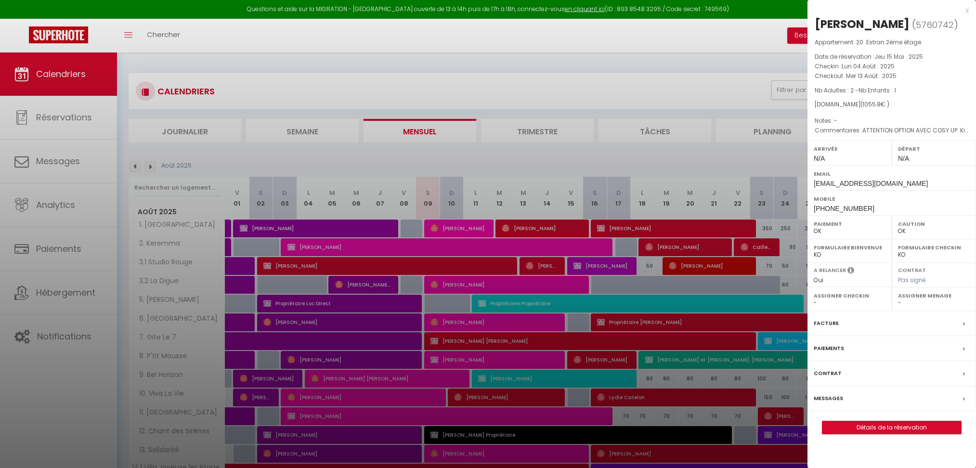
select select "0"
select select
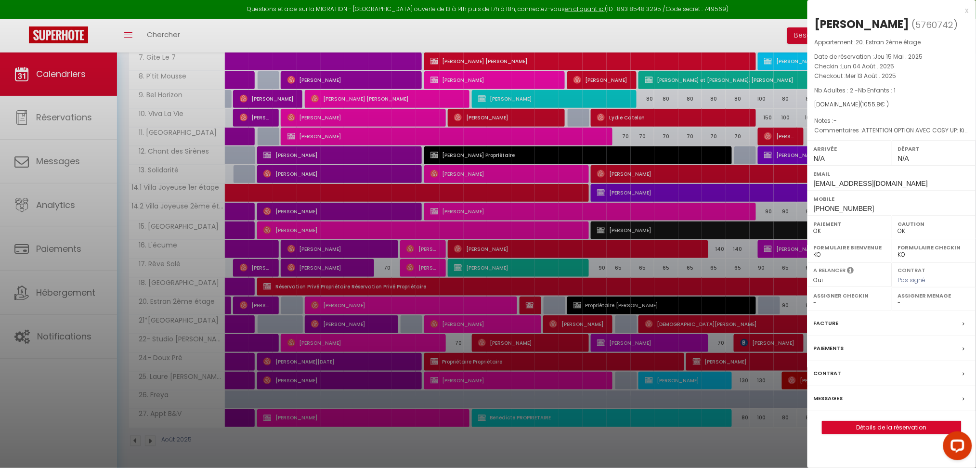
scroll to position [280, 0]
click at [765, 35] on div at bounding box center [488, 234] width 976 height 468
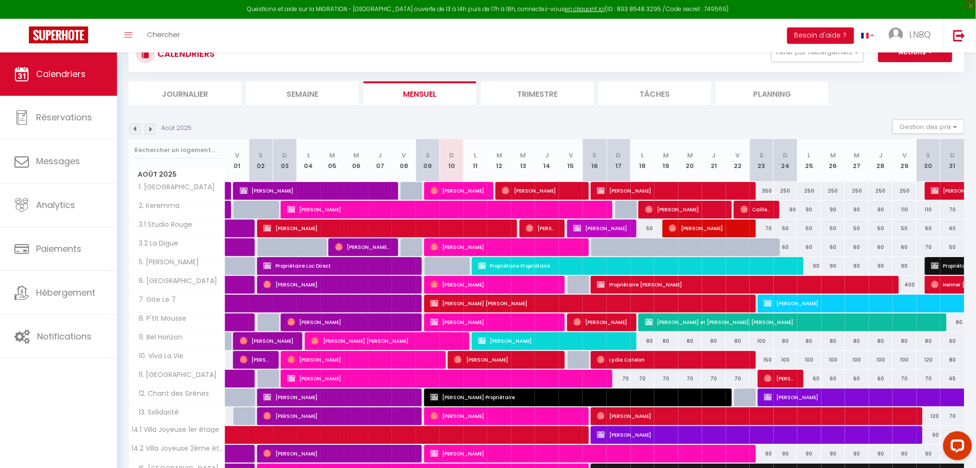
scroll to position [0, 0]
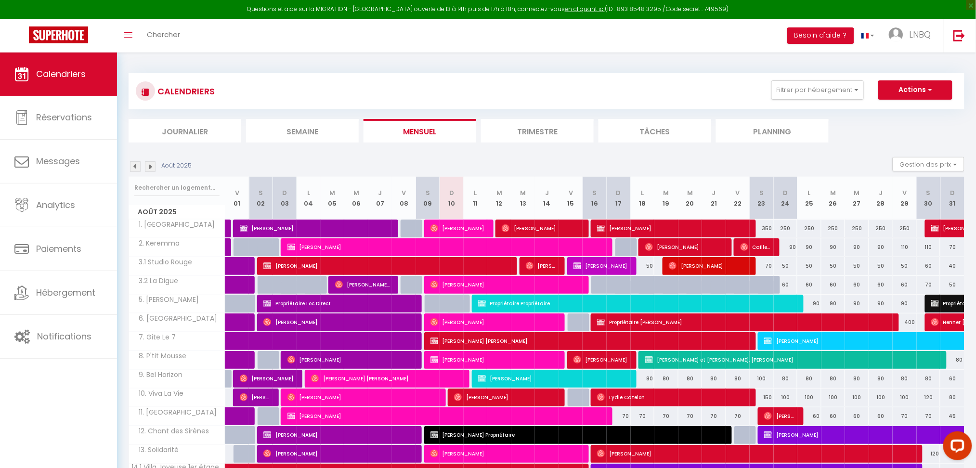
click at [912, 236] on div "250" at bounding box center [905, 229] width 24 height 18
type input "250"
type input "Ven 29 Août 2025"
type input "[PERSON_NAME] 30 Août 2025"
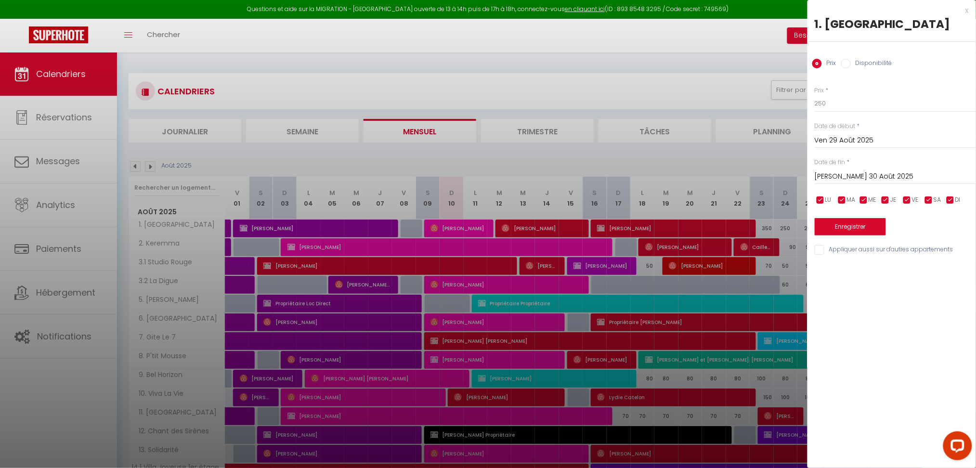
click at [854, 62] on label "Disponibilité" at bounding box center [871, 64] width 41 height 11
click at [851, 62] on input "Disponibilité" at bounding box center [846, 64] width 10 height 10
radio input "true"
radio input "false"
click at [842, 105] on select "Disponible Indisponible" at bounding box center [895, 104] width 161 height 18
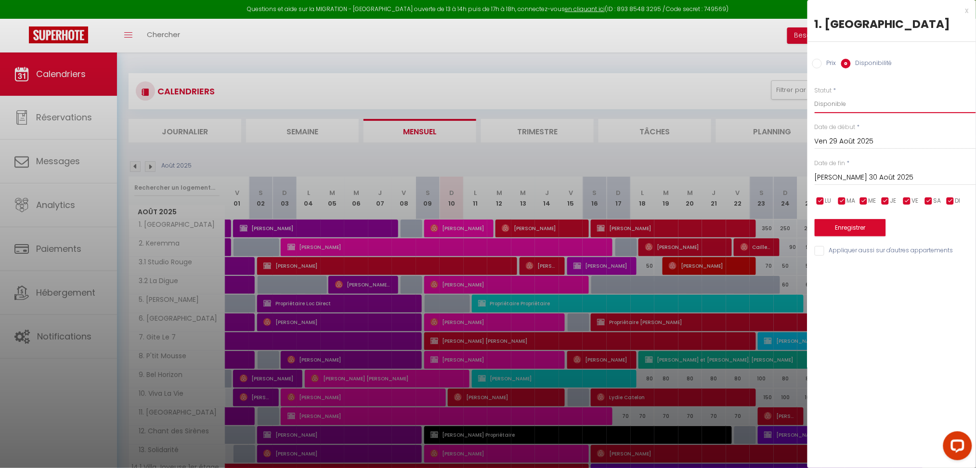
select select "0"
click at [815, 95] on select "Disponible Indisponible" at bounding box center [895, 104] width 161 height 18
click at [871, 234] on button "Enregistrer" at bounding box center [850, 227] width 71 height 17
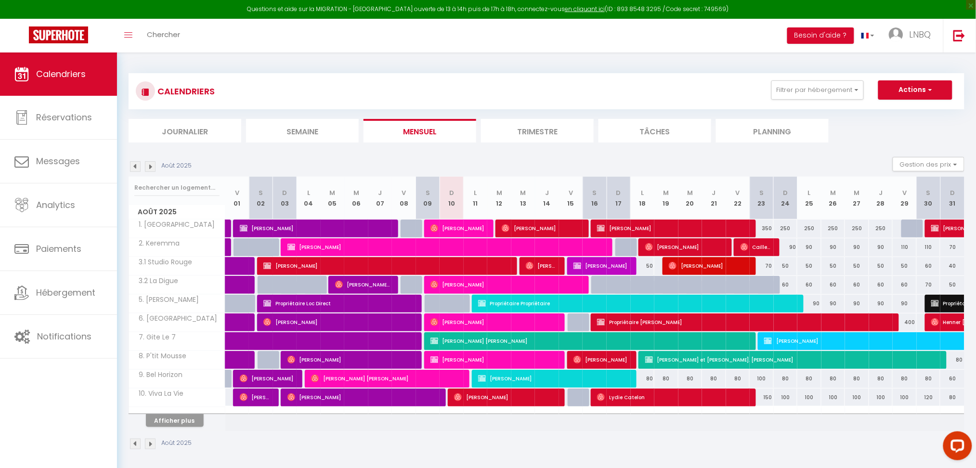
click at [914, 304] on div "90" at bounding box center [905, 304] width 24 height 18
select select "1"
type input "Ven 29 Août 2025"
type input "[PERSON_NAME] 30 Août 2025"
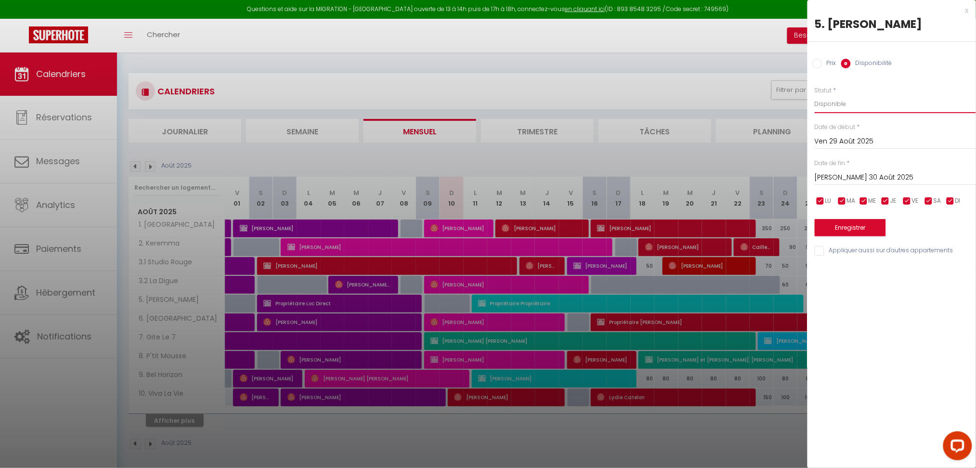
click at [855, 105] on select "Disponible Indisponible" at bounding box center [895, 104] width 161 height 18
select select "0"
click at [815, 95] on select "Disponible Indisponible" at bounding box center [895, 104] width 161 height 18
click at [864, 232] on button "Enregistrer" at bounding box center [850, 227] width 71 height 17
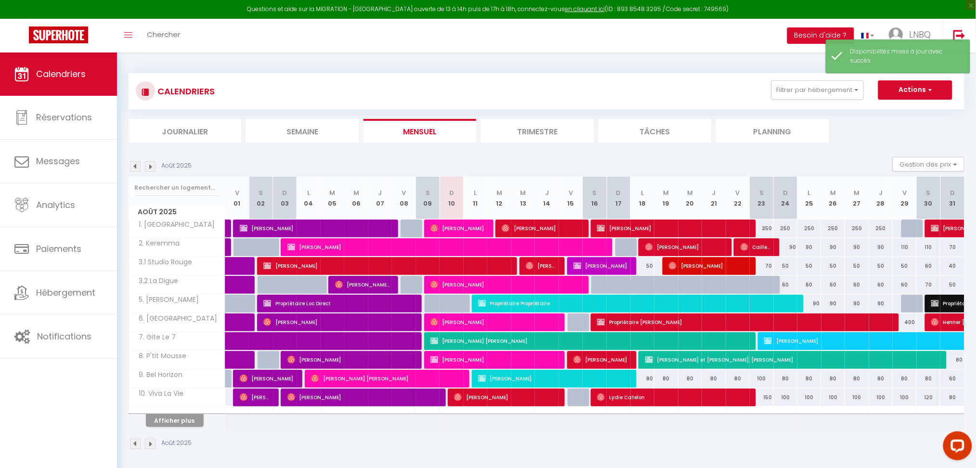
click at [776, 158] on body "Questions et aide sur la MIGRATION - [GEOGRAPHIC_DATA] ouverte de 13 à 14h puis…" at bounding box center [488, 287] width 976 height 468
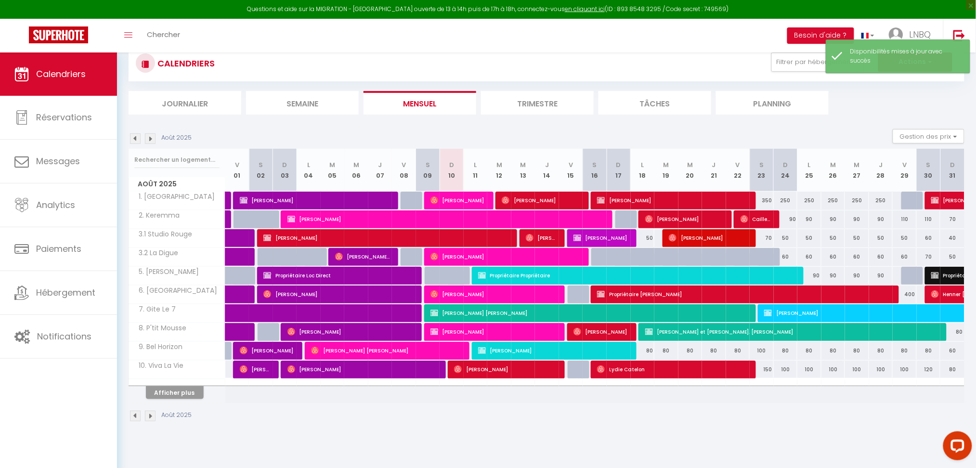
scroll to position [52, 0]
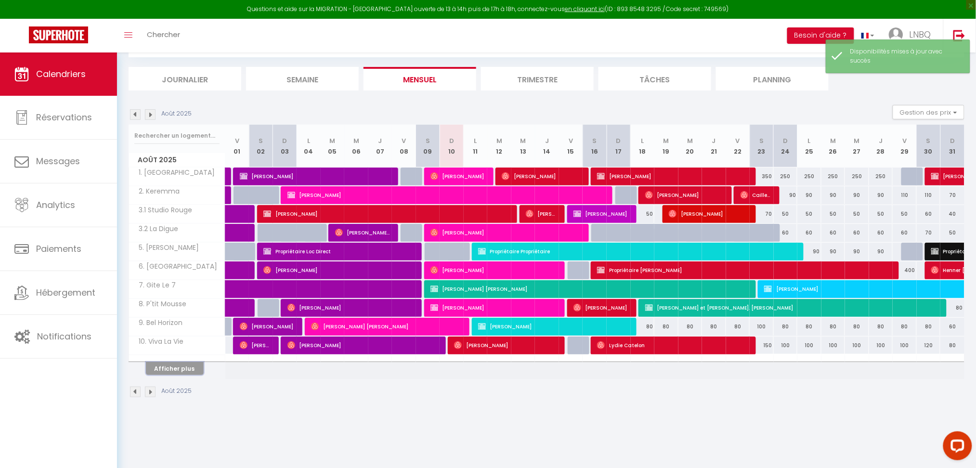
click at [165, 369] on button "Afficher plus" at bounding box center [175, 368] width 58 height 13
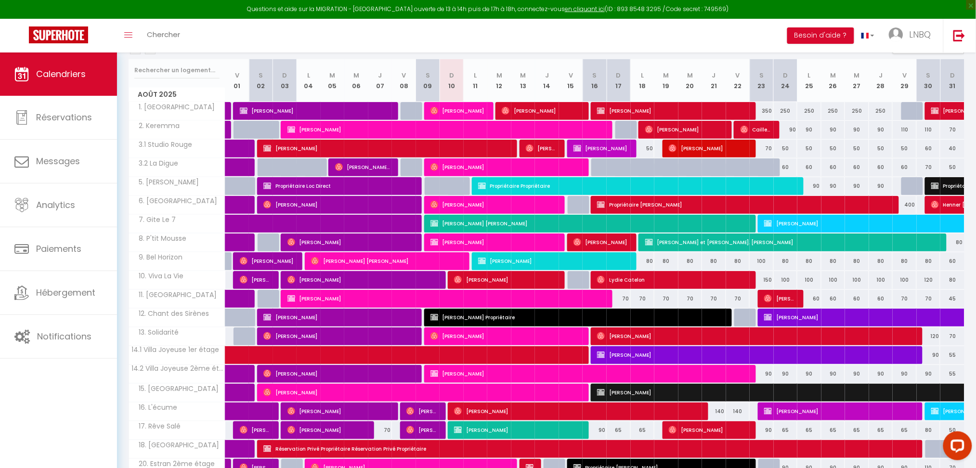
scroll to position [181, 0]
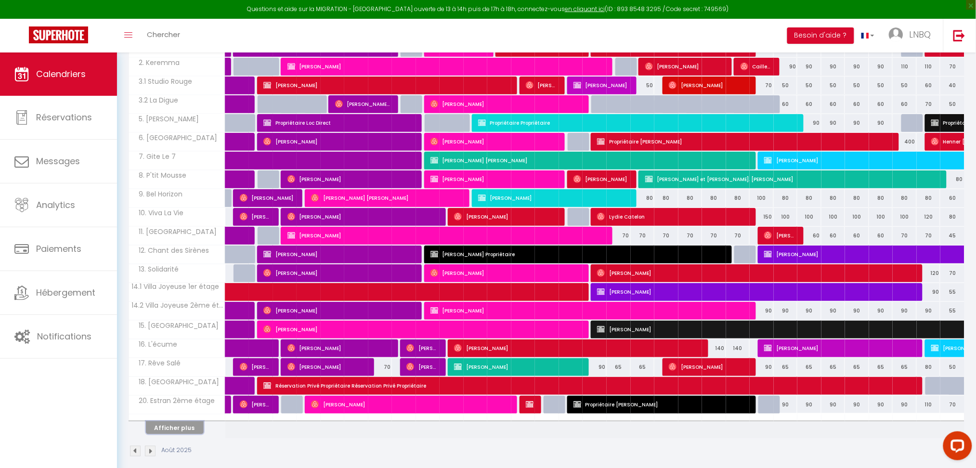
drag, startPoint x: 188, startPoint y: 426, endPoint x: 619, endPoint y: 373, distance: 434.4
click at [188, 426] on button "Afficher plus" at bounding box center [175, 427] width 58 height 13
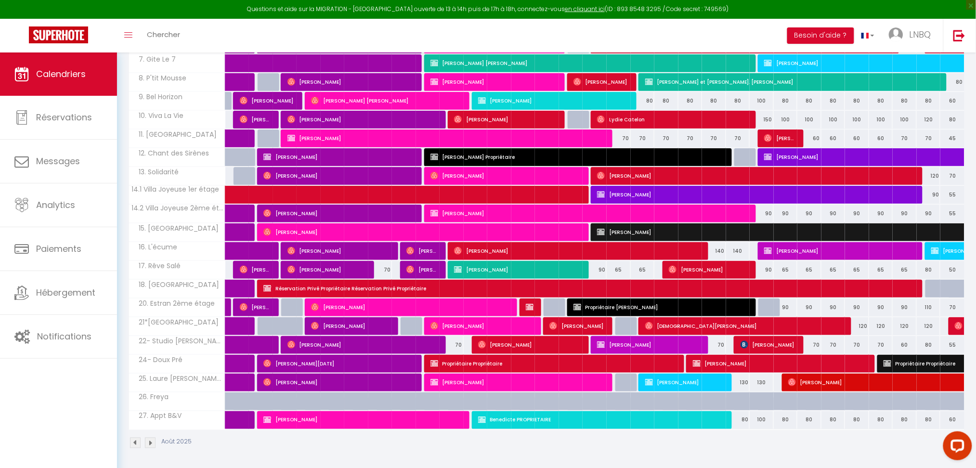
scroll to position [280, 0]
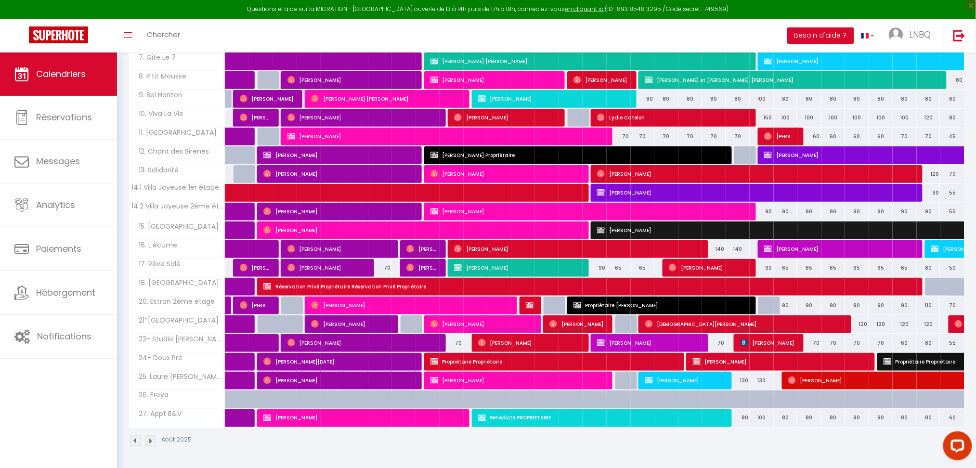
click at [935, 329] on div "120" at bounding box center [929, 324] width 24 height 18
select select "1"
type input "[PERSON_NAME] 30 Août 2025"
type input "Dim 31 Août 2025"
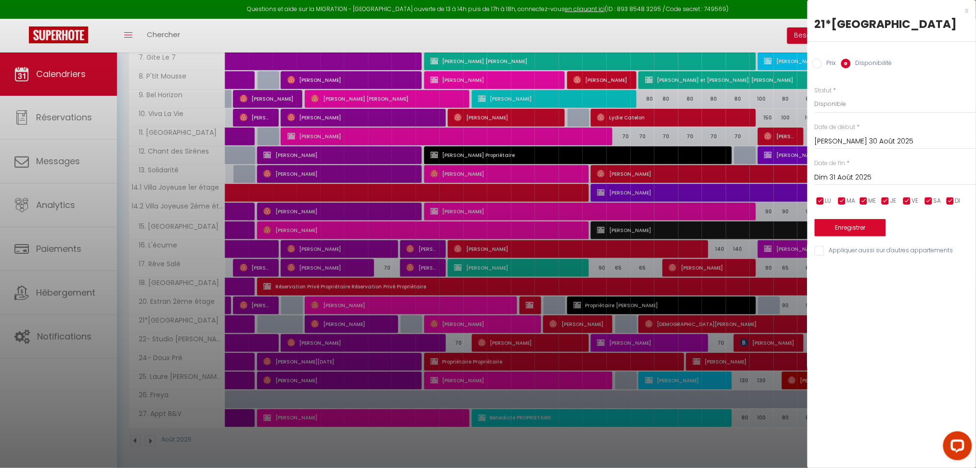
click at [776, 439] on div at bounding box center [488, 234] width 976 height 468
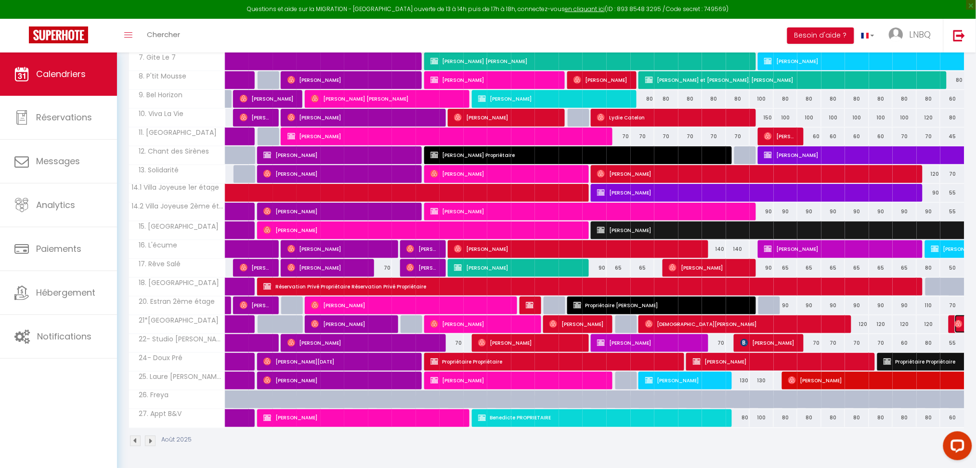
click at [957, 326] on img at bounding box center [959, 324] width 8 height 8
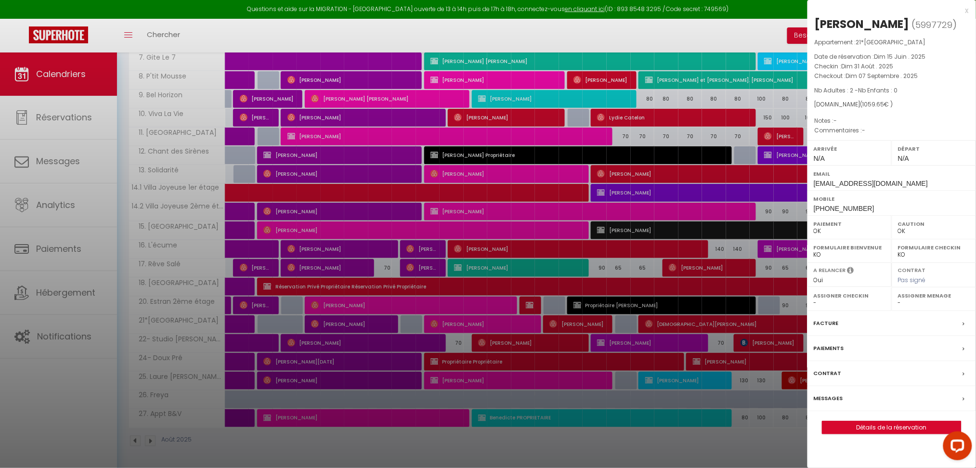
click at [748, 444] on div at bounding box center [488, 234] width 976 height 468
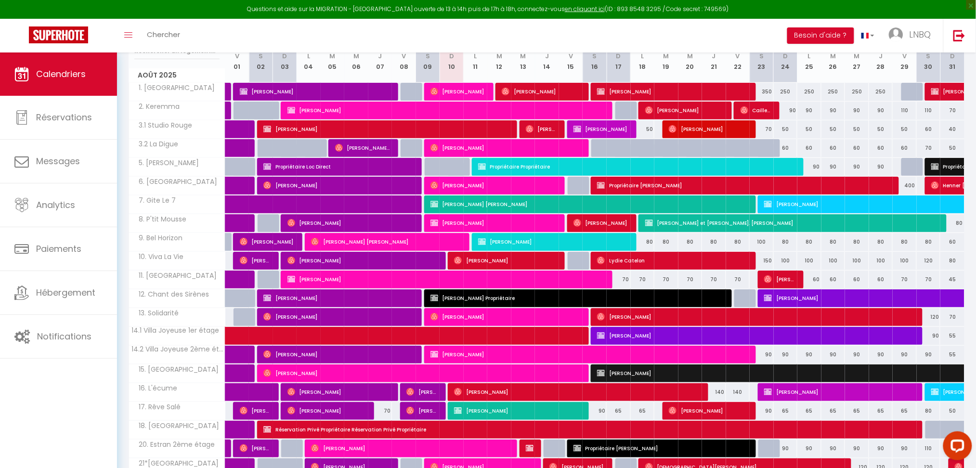
scroll to position [151, 0]
